Goal: Task Accomplishment & Management: Complete application form

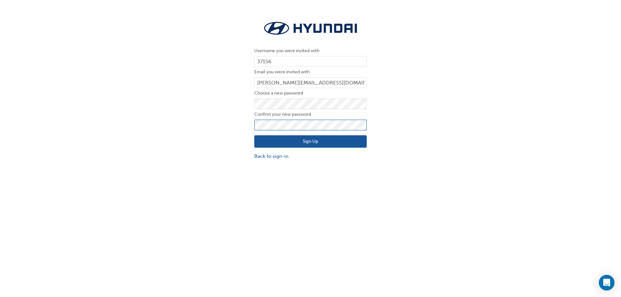
click button "Sign Up" at bounding box center [310, 141] width 113 height 12
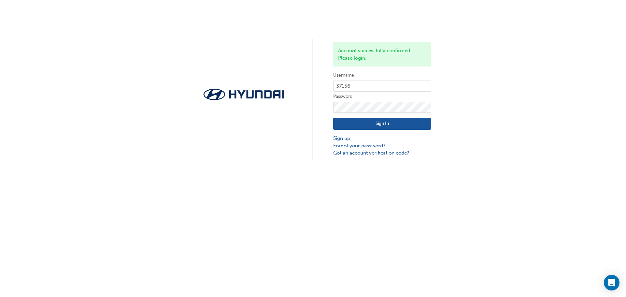
click at [375, 125] on button "Sign In" at bounding box center [382, 124] width 98 height 12
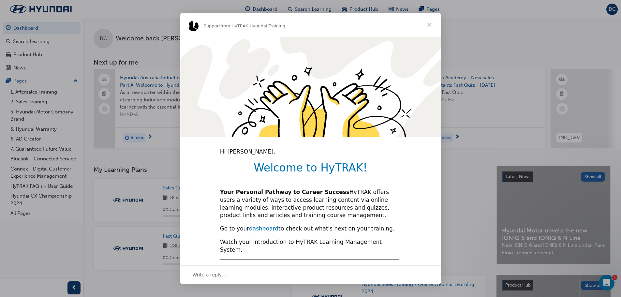
type input "6011733"
